Goal: Transaction & Acquisition: Subscribe to service/newsletter

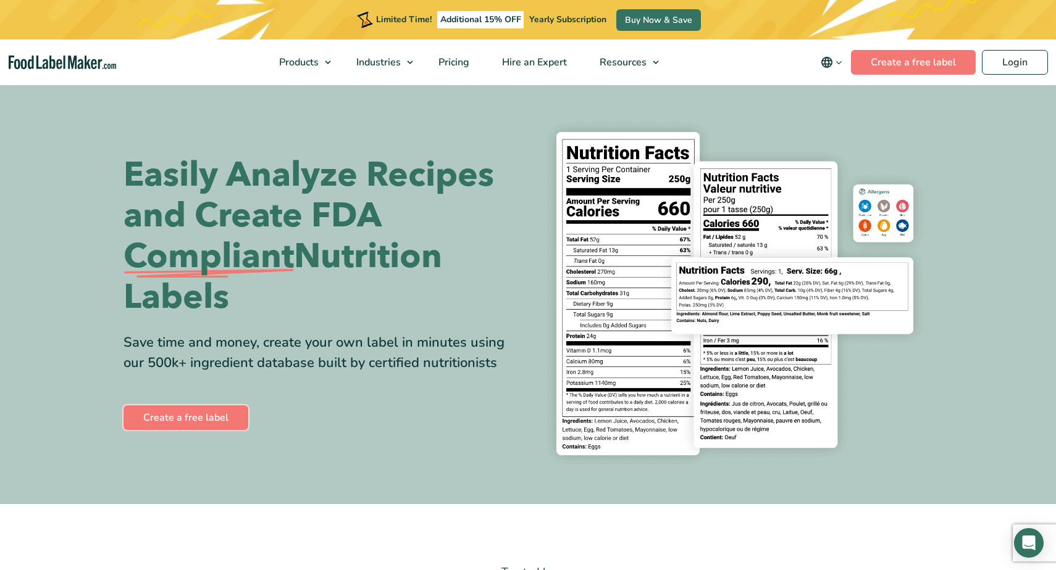
click at [230, 422] on link "Create a free label" at bounding box center [185, 418] width 125 height 25
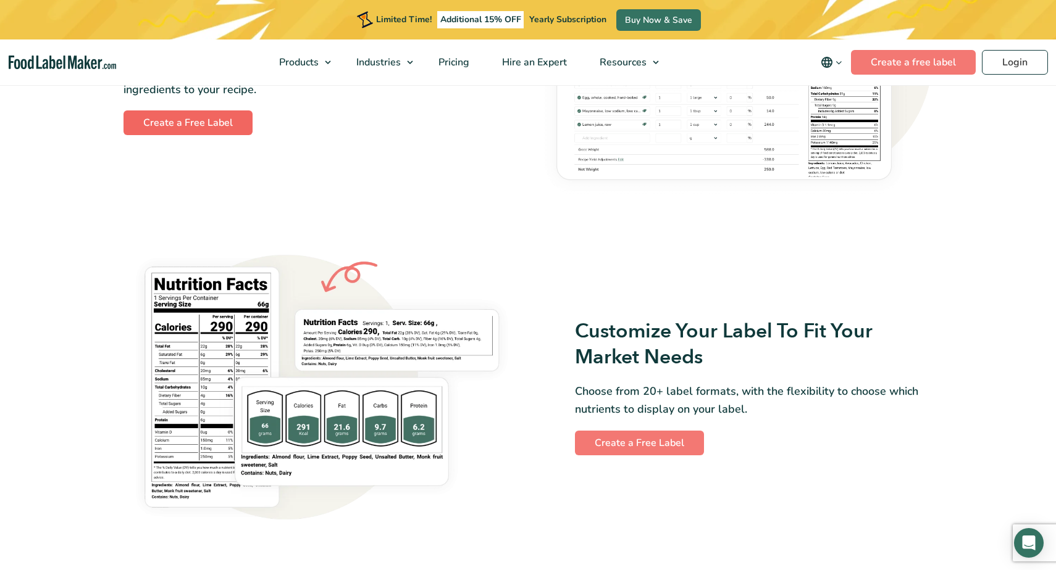
scroll to position [861, 0]
